Goal: Task Accomplishment & Management: Manage account settings

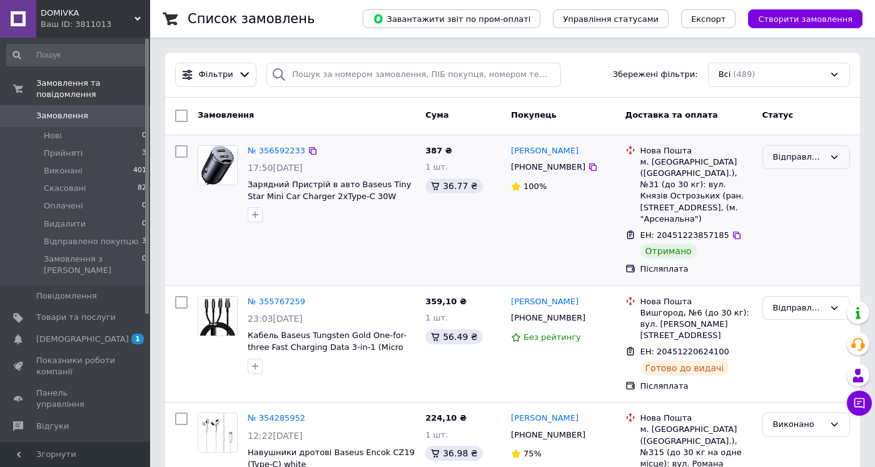
click at [793, 160] on div "Відправлено покупцю" at bounding box center [798, 157] width 51 height 13
click at [789, 176] on li "Прийнято" at bounding box center [806, 182] width 86 height 23
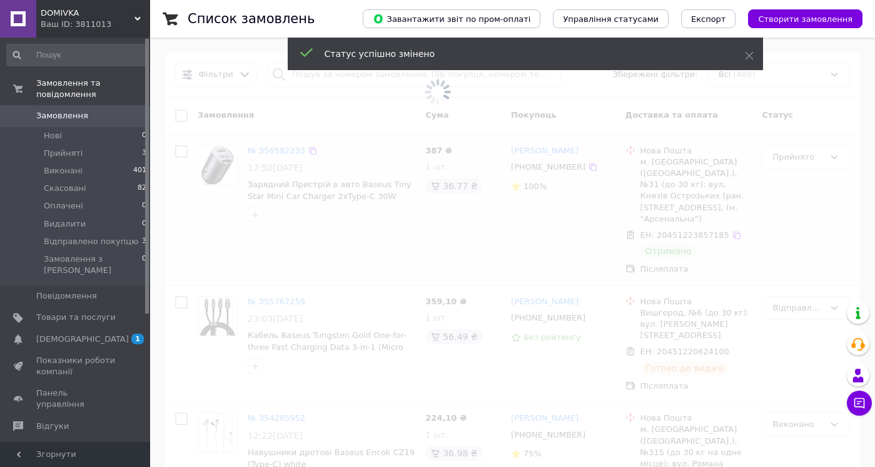
click at [800, 148] on span at bounding box center [437, 91] width 875 height 183
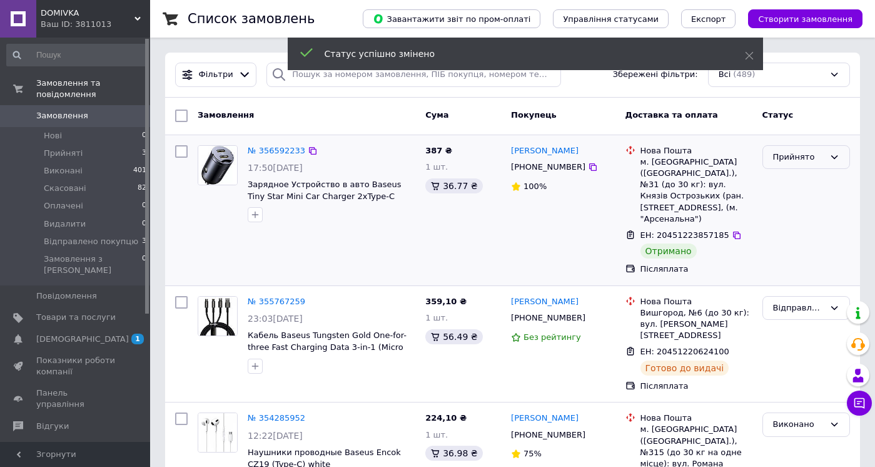
click at [804, 154] on div "Прийнято" at bounding box center [798, 157] width 51 height 13
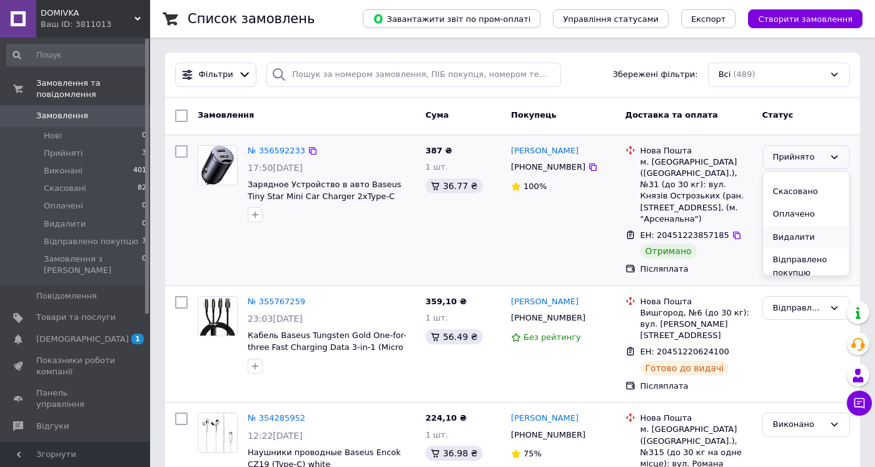
scroll to position [3, 0]
click at [802, 181] on li "Виконано" at bounding box center [806, 180] width 86 height 23
click at [107, 333] on span "[DEMOGRAPHIC_DATA]" at bounding box center [75, 338] width 79 height 11
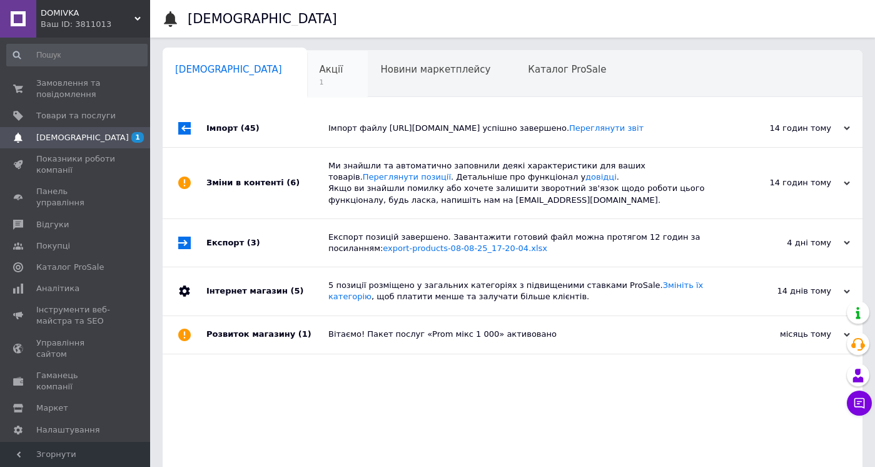
click at [307, 89] on div "Акції 1" at bounding box center [337, 75] width 61 height 48
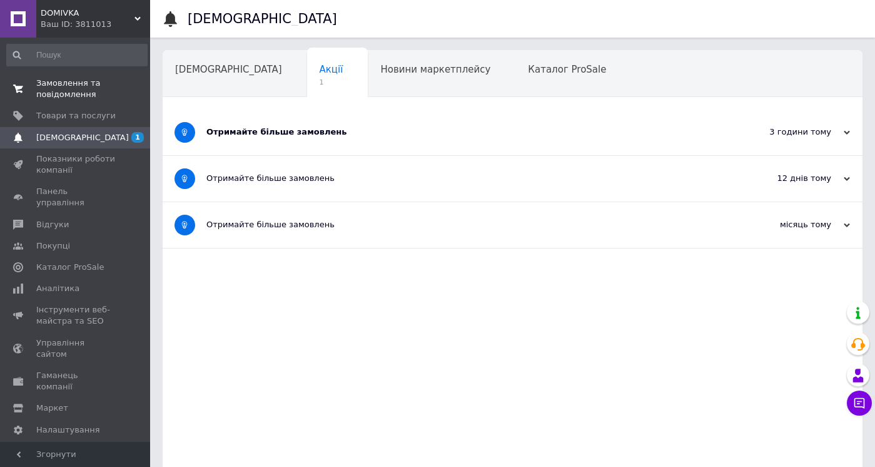
click at [63, 91] on span "Замовлення та повідомлення" at bounding box center [75, 89] width 79 height 23
